Goal: Information Seeking & Learning: Learn about a topic

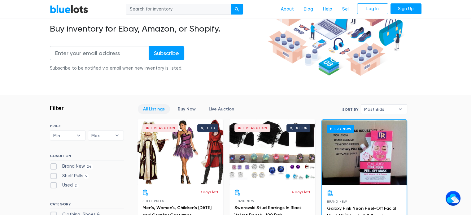
scroll to position [93, 0]
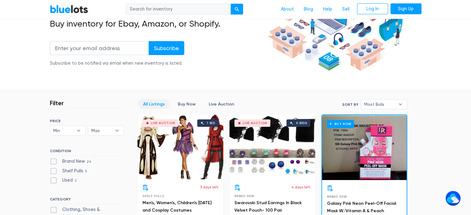
click at [55, 160] on label "Brand New 24" at bounding box center [72, 161] width 44 height 7
click at [54, 160] on New"] "Brand New 24" at bounding box center [52, 160] width 4 height 4
checkbox New"] "true"
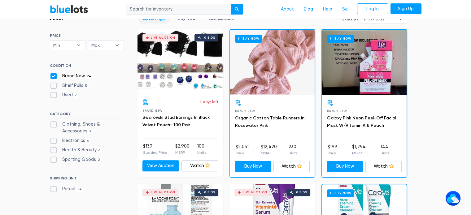
scroll to position [74, 0]
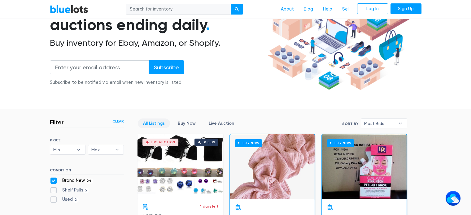
click at [55, 179] on label "Brand New 24" at bounding box center [72, 180] width 44 height 7
click at [54, 179] on New"] "Brand New 24" at bounding box center [52, 179] width 4 height 4
checkbox New"] "false"
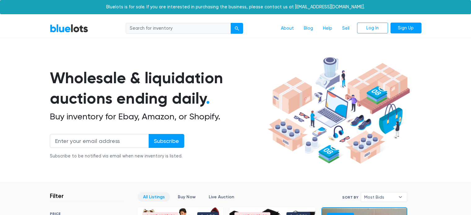
scroll to position [167, 0]
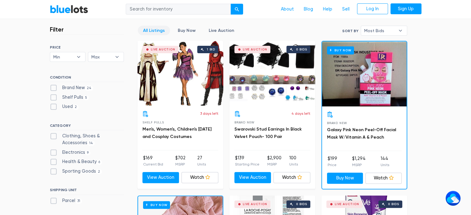
click at [55, 96] on label "Shelf Pulls 5" at bounding box center [69, 97] width 39 height 7
click at [54, 96] on Pulls"] "Shelf Pulls 5" at bounding box center [52, 96] width 4 height 4
checkbox Pulls"] "true"
